Goal: Find specific page/section: Find specific page/section

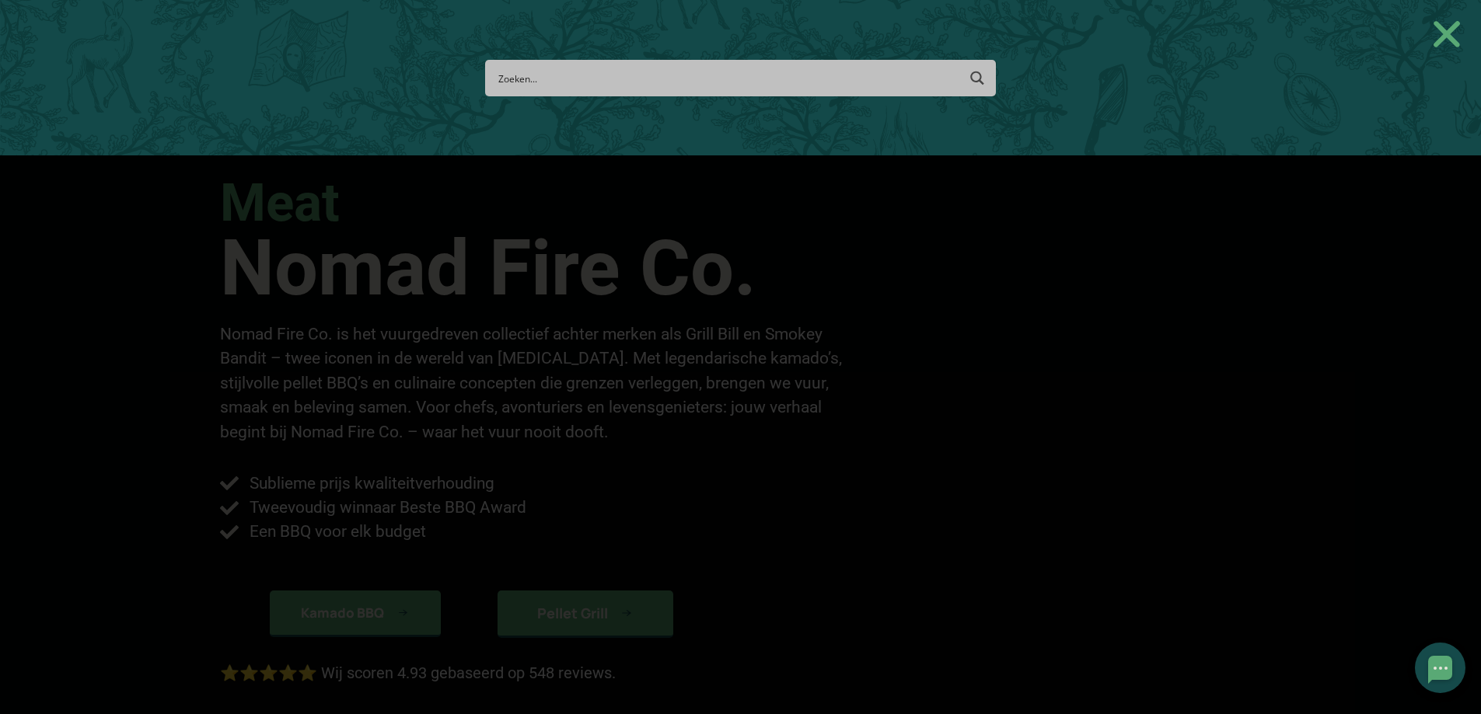
click at [532, 81] on input "Search input" at bounding box center [727, 78] width 458 height 29
type input "smoke"
type input "smoker"
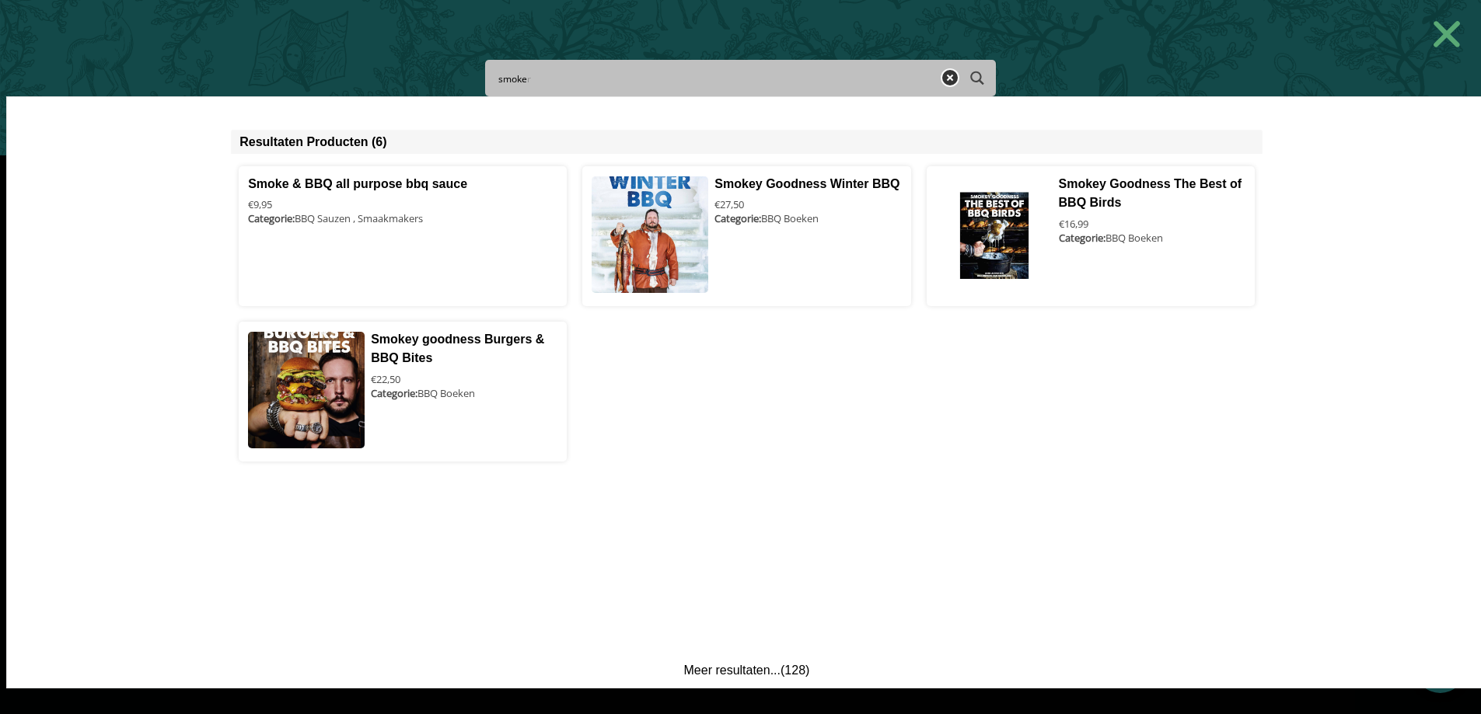
type input "smoke"
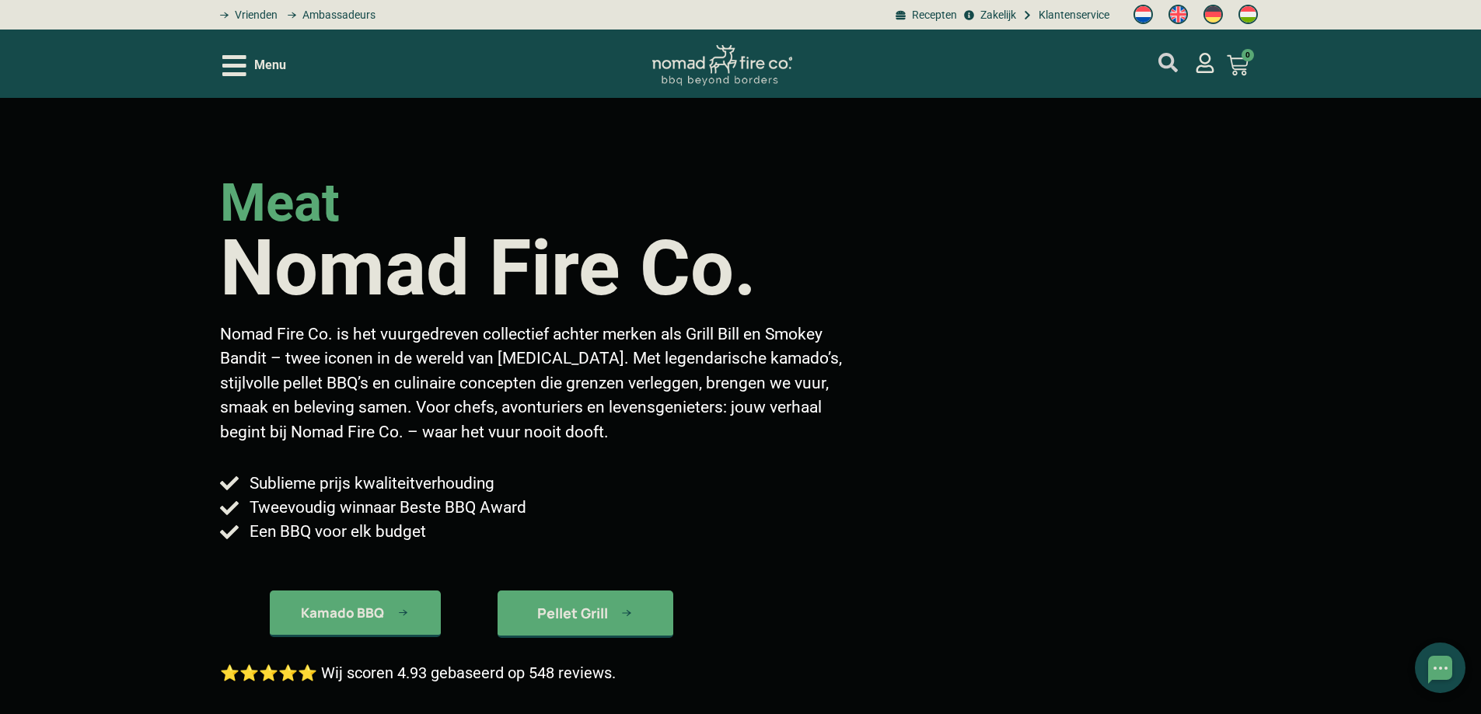
click at [1164, 58] on icon "mijn account" at bounding box center [1167, 62] width 19 height 19
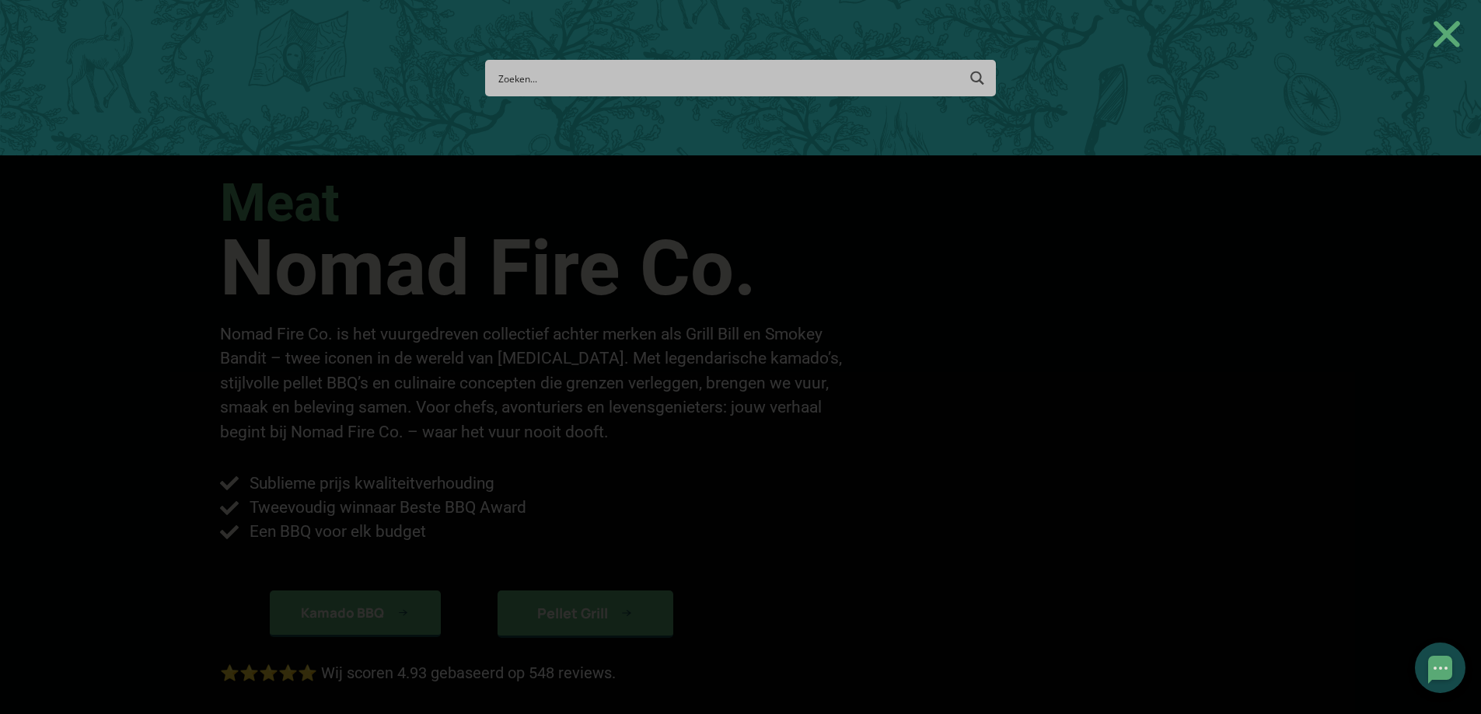
click at [587, 81] on input "Search input" at bounding box center [727, 78] width 458 height 29
type input "tube"
type input "tuberculose"
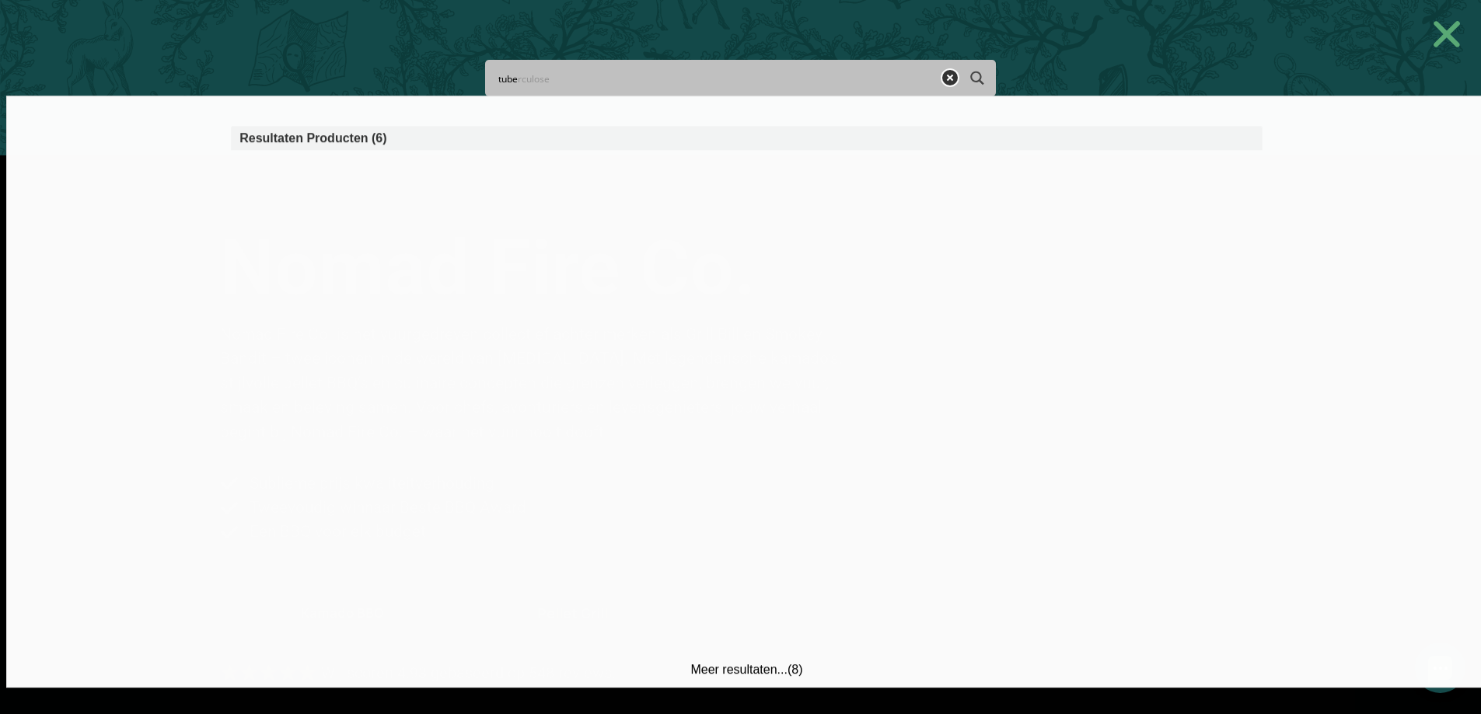
type input "tube"
